Goal: Task Accomplishment & Management: Use online tool/utility

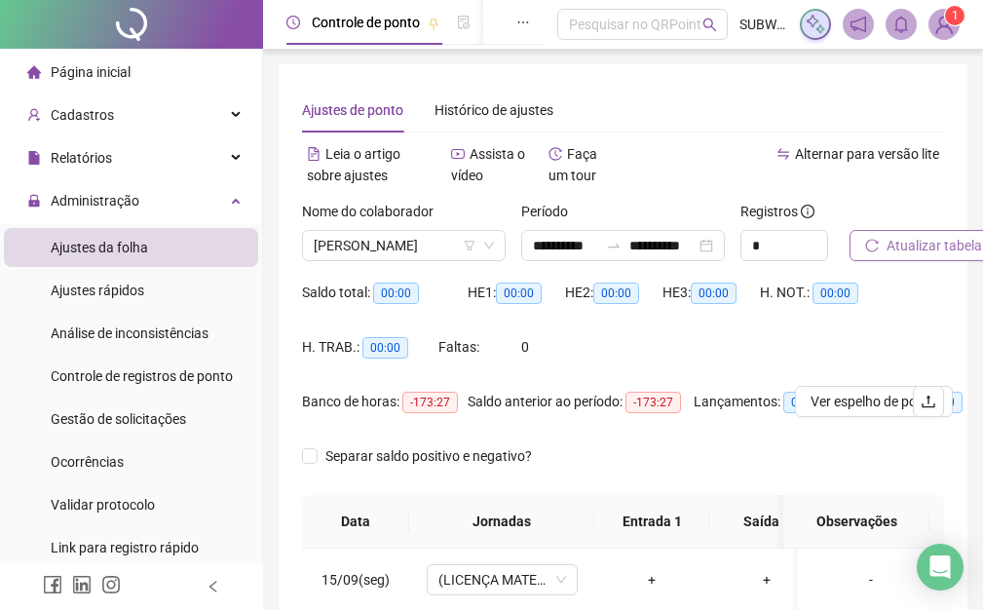
click at [930, 253] on span "Atualizar tabela" at bounding box center [934, 245] width 95 height 21
click at [344, 238] on span "[PERSON_NAME]" at bounding box center [404, 245] width 180 height 29
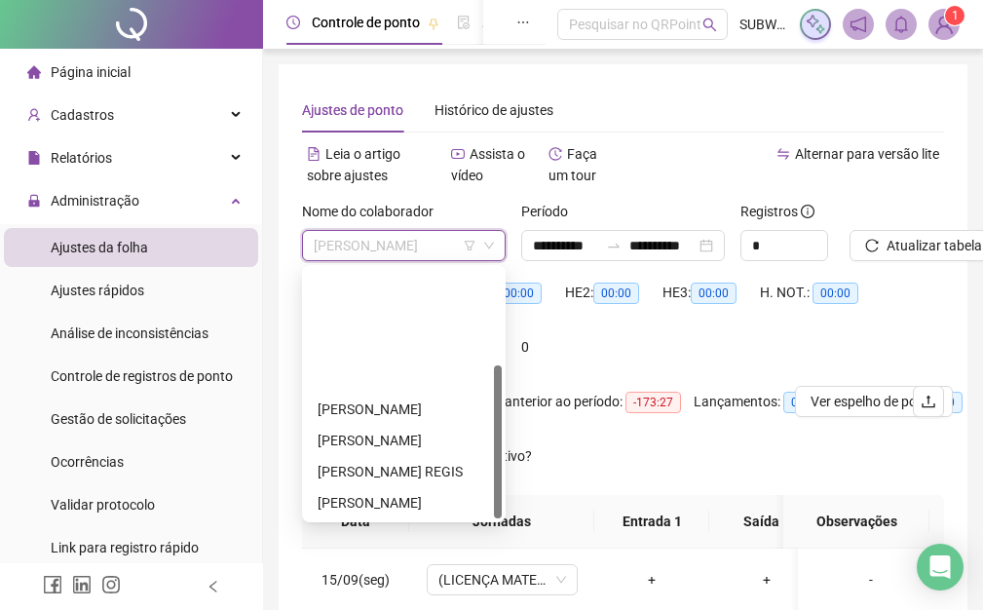
click at [369, 523] on div "[PERSON_NAME]" at bounding box center [404, 533] width 172 height 21
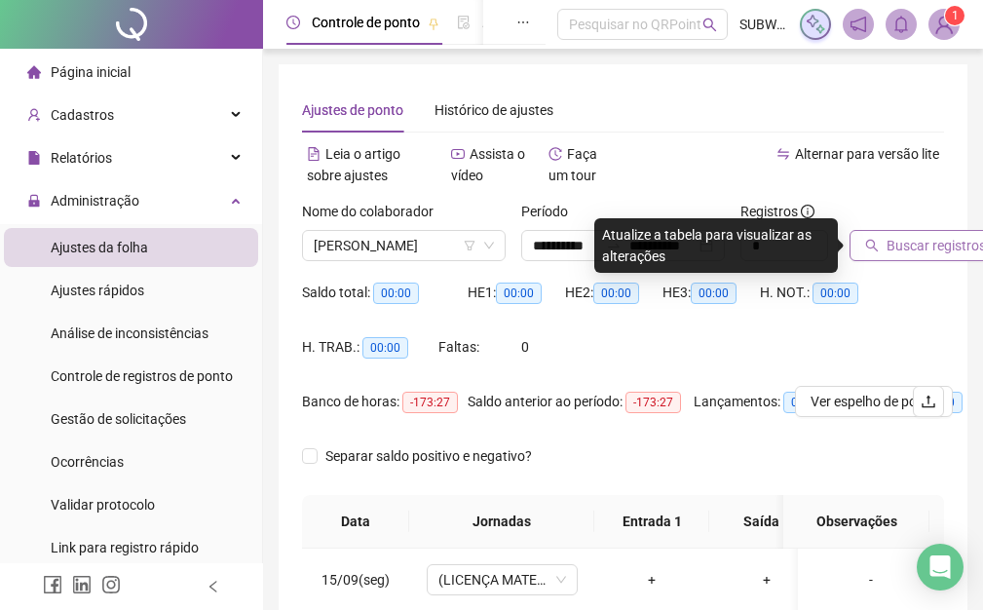
click at [897, 248] on span "Buscar registros" at bounding box center [936, 245] width 99 height 21
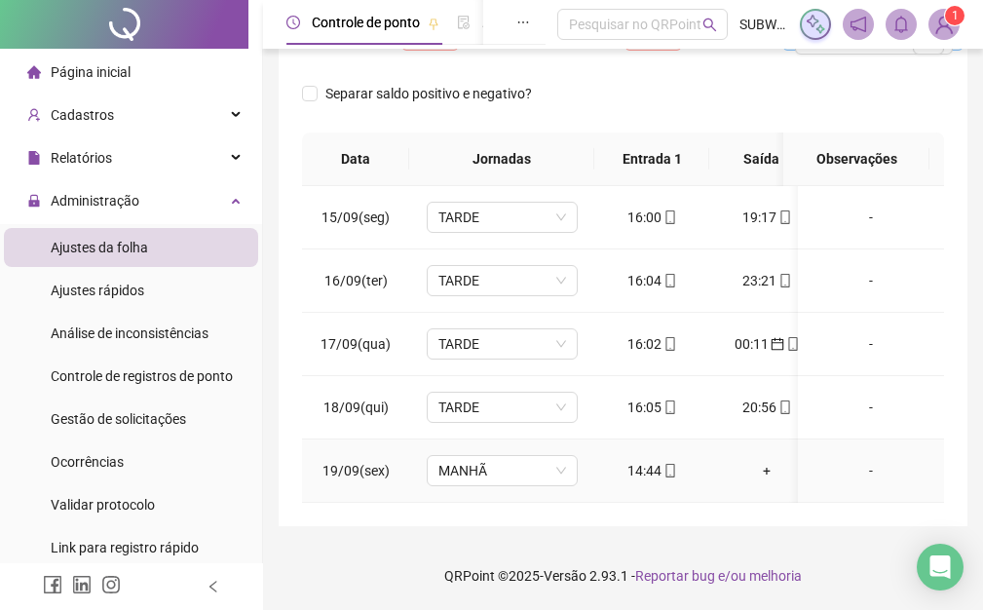
click at [761, 460] on div "+" at bounding box center [767, 470] width 84 height 21
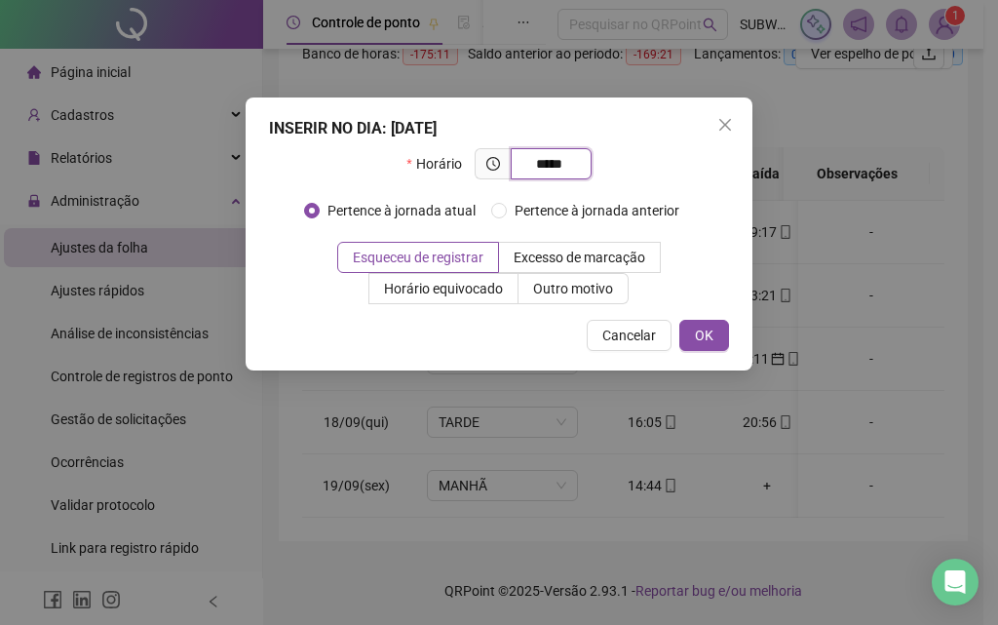
type input "*****"
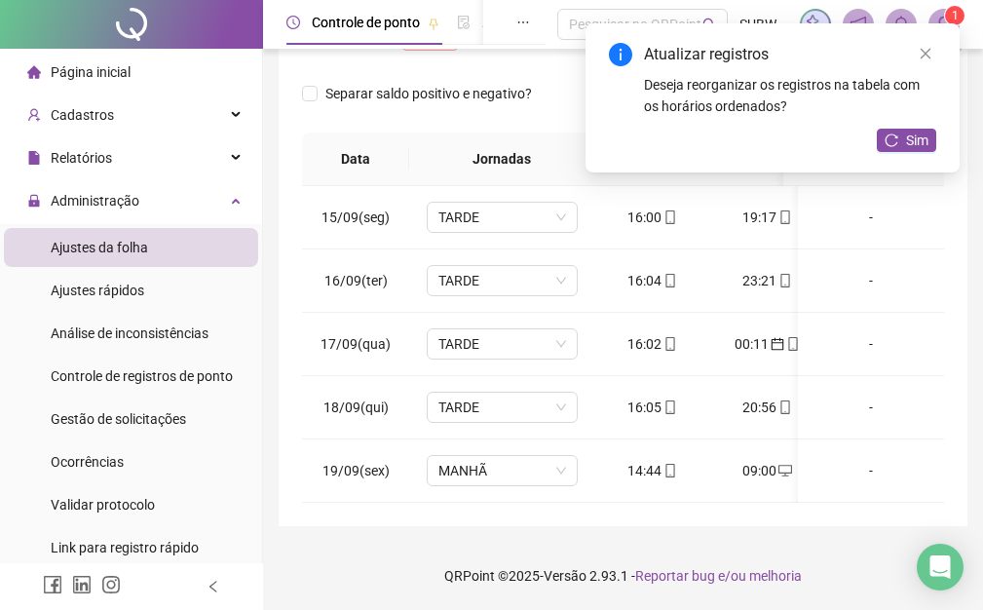
click at [902, 121] on div "Atualizar registros Deseja reorganizar os registros na tabela com os horários o…" at bounding box center [773, 97] width 374 height 149
click at [910, 151] on button "Sim" at bounding box center [906, 140] width 59 height 23
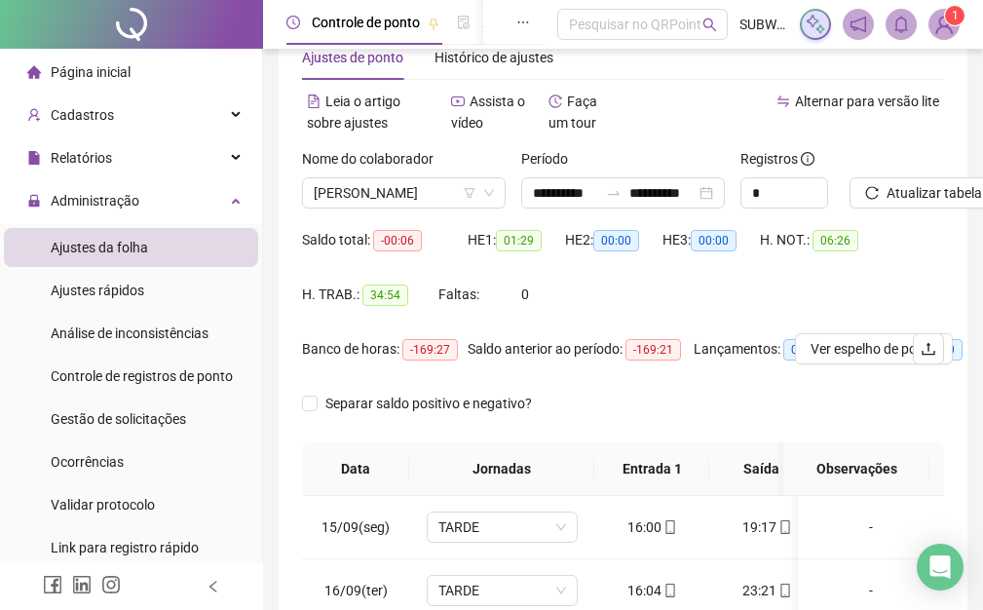
scroll to position [0, 0]
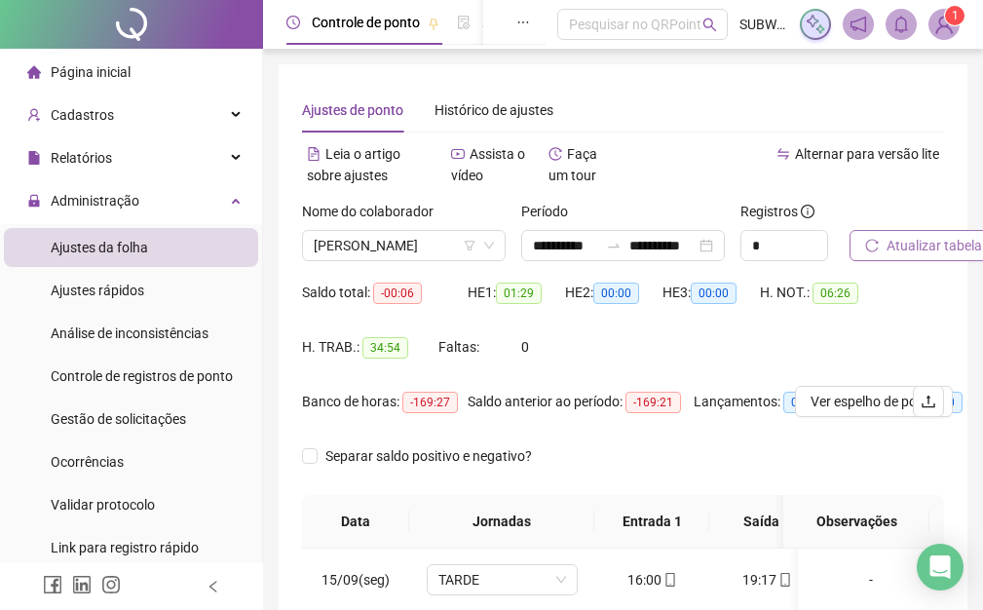
click at [909, 249] on span "Atualizar tabela" at bounding box center [934, 245] width 95 height 21
click at [386, 249] on span "[PERSON_NAME]" at bounding box center [404, 245] width 180 height 29
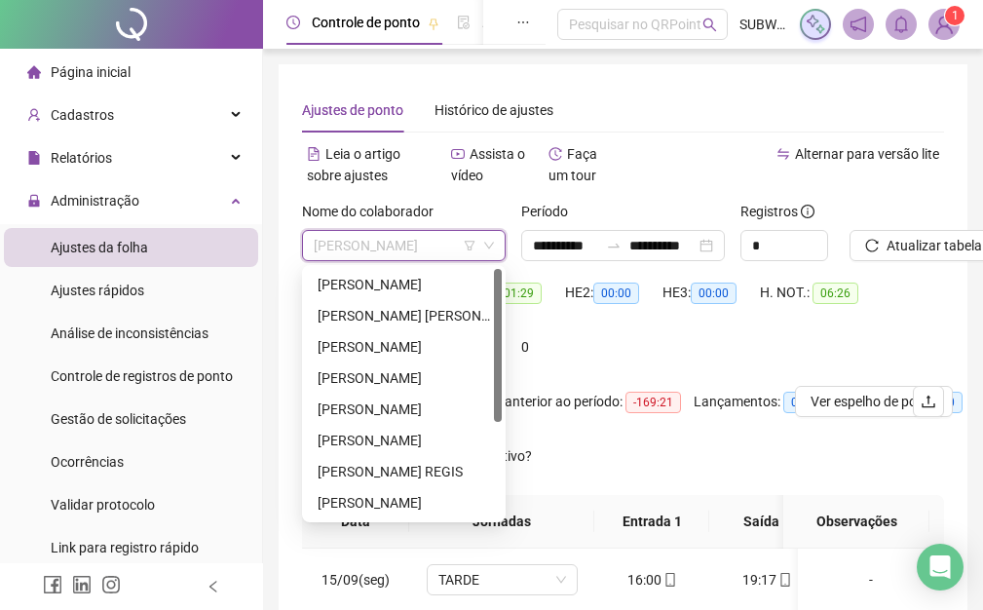
drag, startPoint x: 498, startPoint y: 486, endPoint x: 499, endPoint y: 308, distance: 178.3
click at [499, 308] on div at bounding box center [498, 345] width 8 height 153
click at [393, 318] on div "[PERSON_NAME] [PERSON_NAME]" at bounding box center [404, 315] width 172 height 21
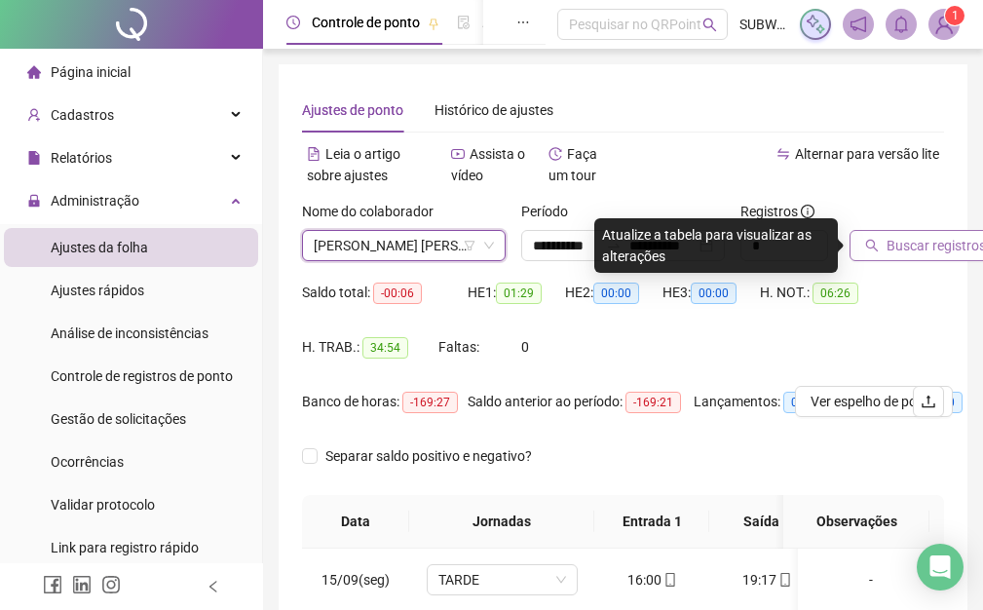
click at [926, 243] on span "Buscar registros" at bounding box center [936, 245] width 99 height 21
